Goal: Find specific page/section: Find specific page/section

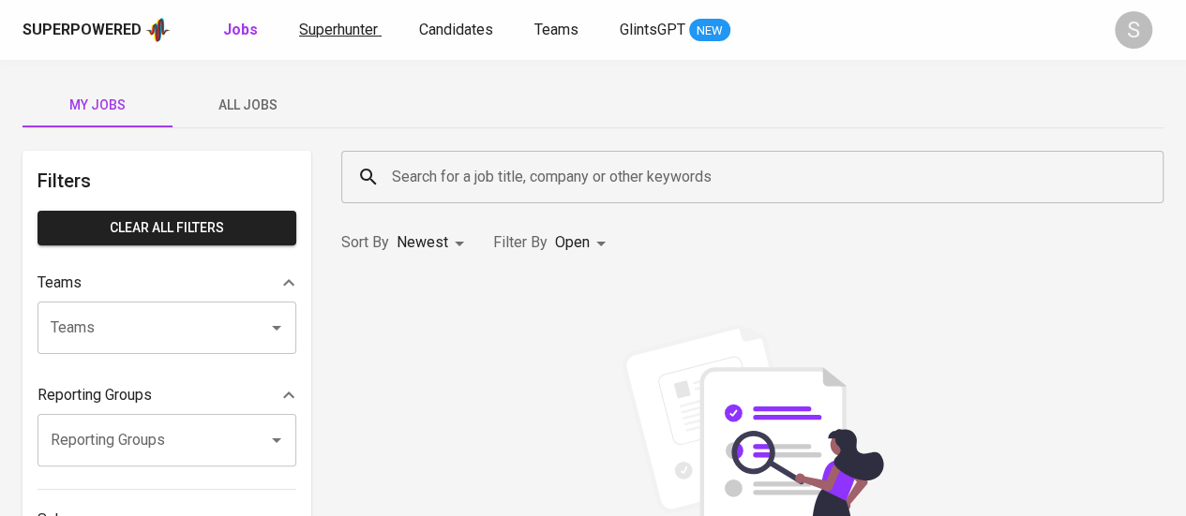
click at [339, 35] on span "Superhunter" at bounding box center [338, 30] width 79 height 18
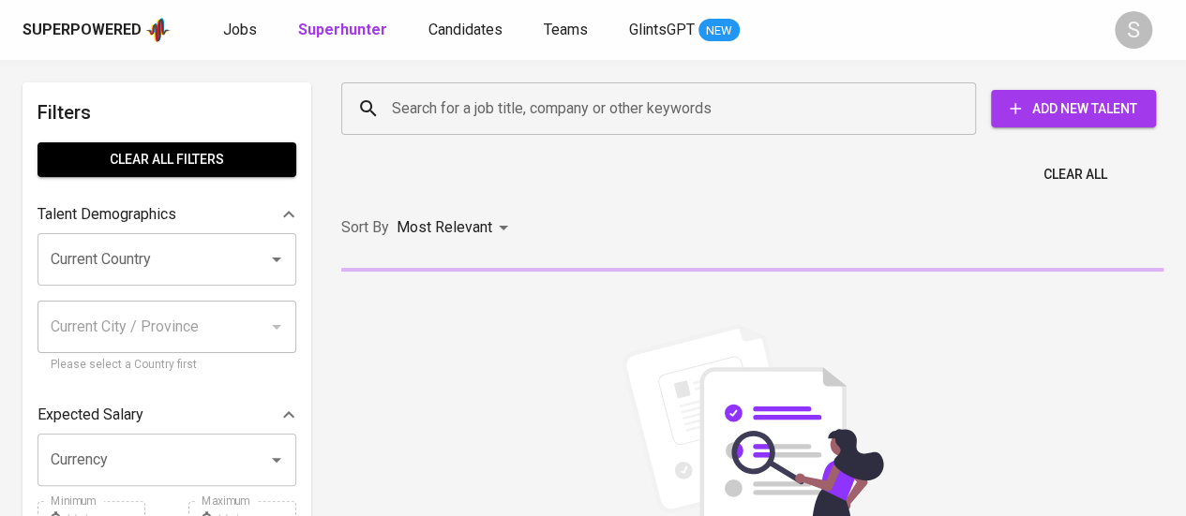
click at [504, 113] on input "Search for a job title, company or other keywords" at bounding box center [663, 109] width 552 height 36
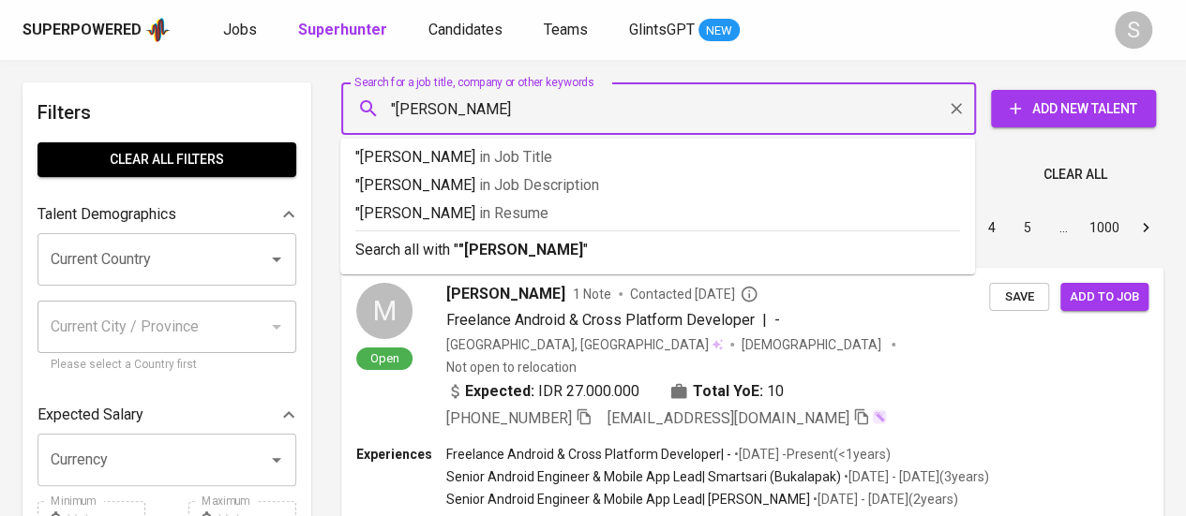
type input ""[PERSON_NAME]""
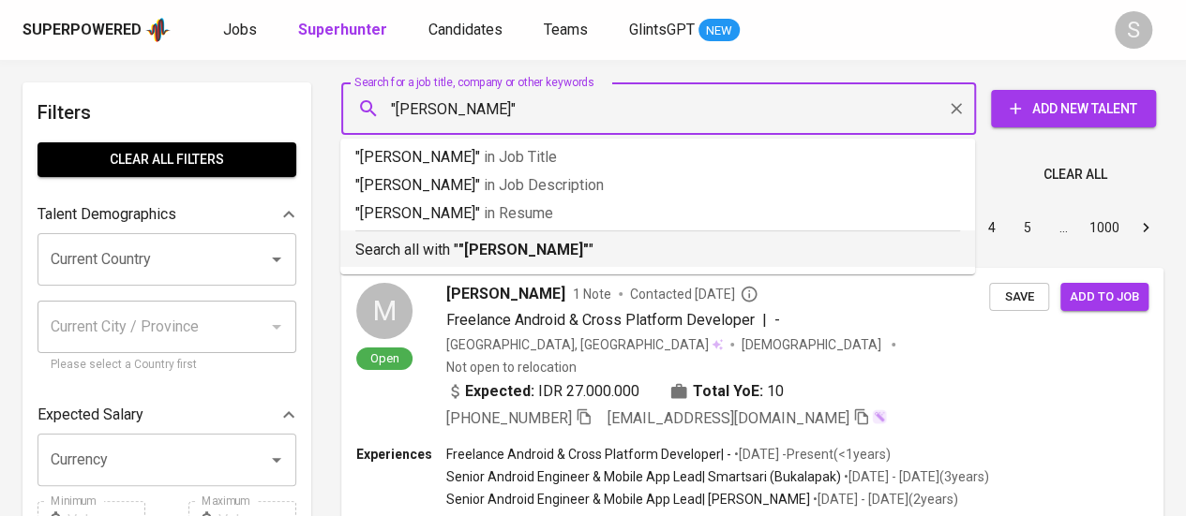
click at [516, 253] on b ""[PERSON_NAME]"" at bounding box center [523, 250] width 130 height 18
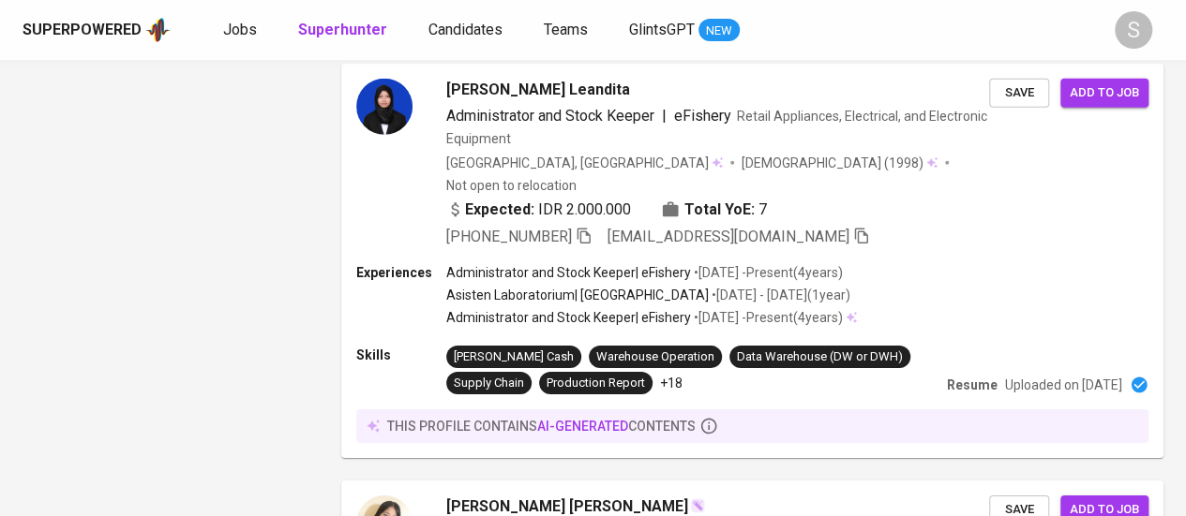
scroll to position [3543, 0]
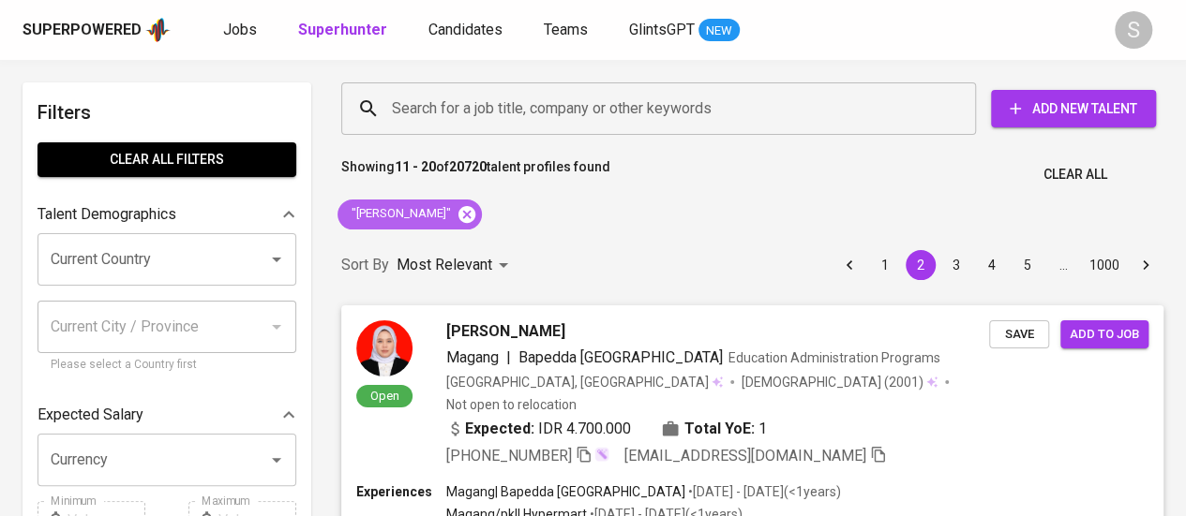
click at [458, 216] on icon at bounding box center [466, 213] width 17 height 17
click at [444, 237] on div "Sort By Most Relevant MOST_RELEVANT 1 2 3 4 5 … 1000" at bounding box center [752, 265] width 844 height 57
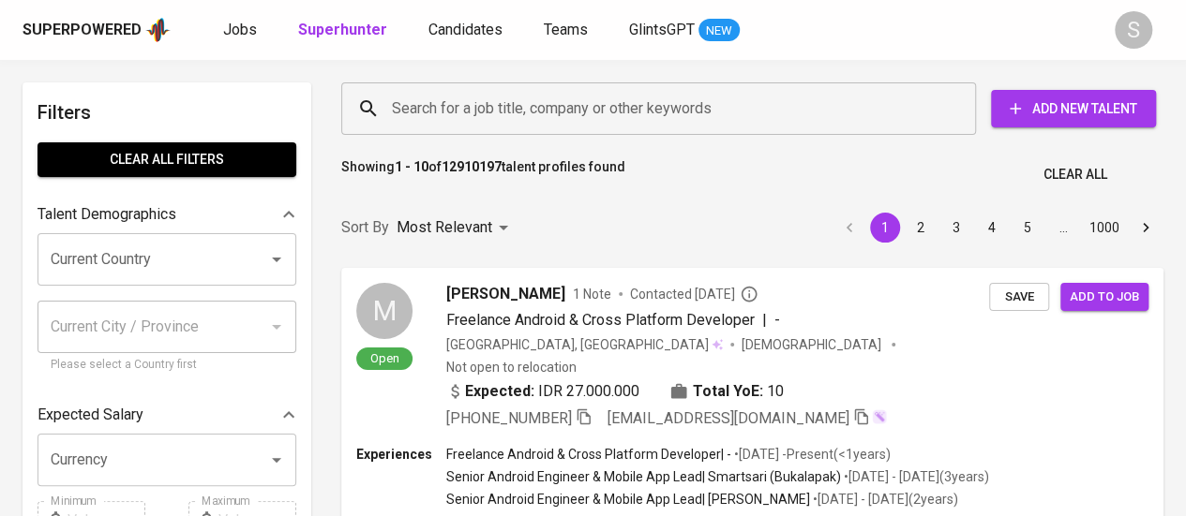
click at [650, 105] on input "Search for a job title, company or other keywords" at bounding box center [663, 109] width 552 height 36
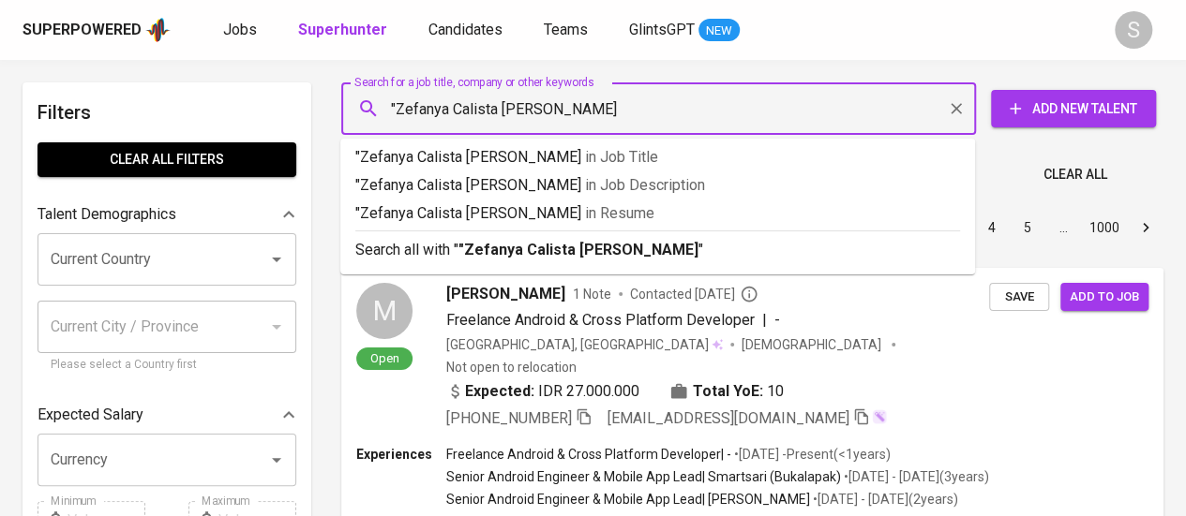
type input ""Zefanya Calista [PERSON_NAME]""
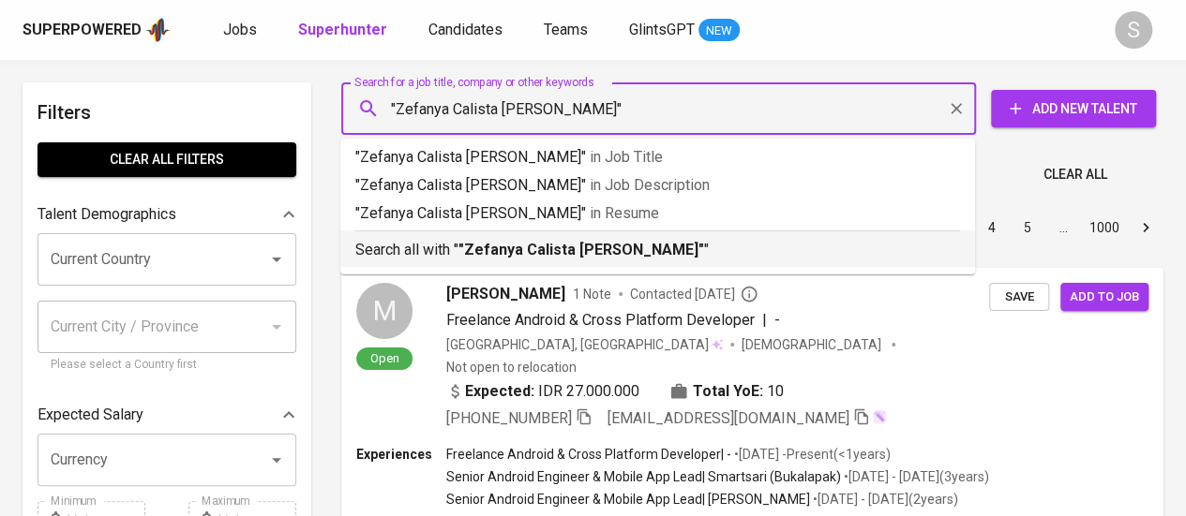
click at [597, 254] on b ""Zefanya Calista [PERSON_NAME]"" at bounding box center [581, 250] width 246 height 18
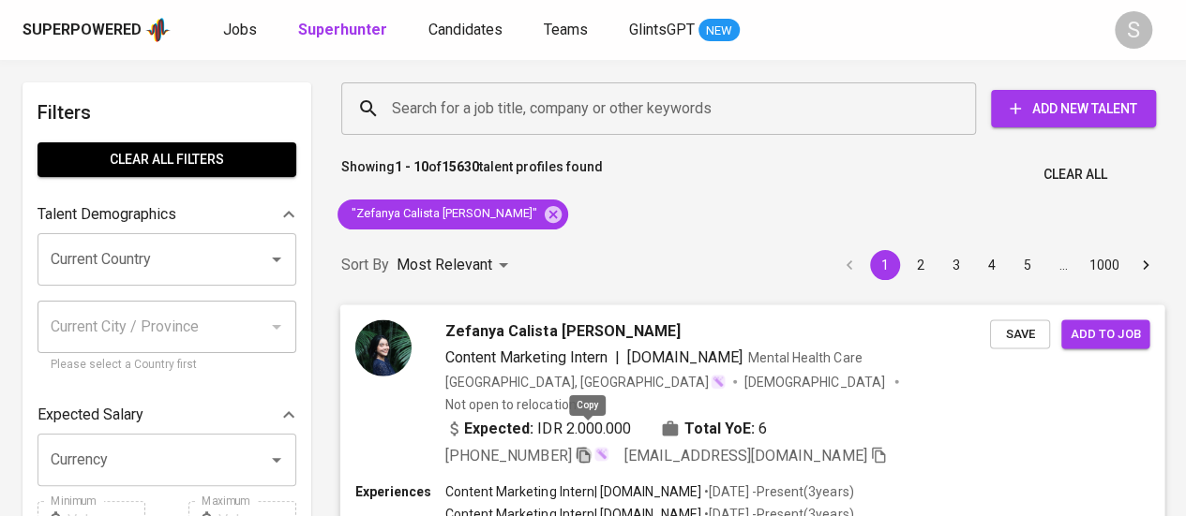
click at [587, 446] on icon "button" at bounding box center [582, 454] width 17 height 17
